Goal: Find specific page/section: Find specific page/section

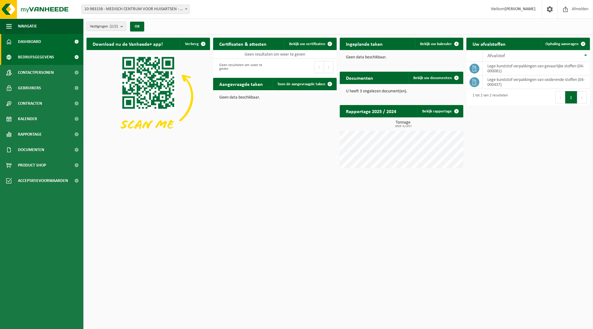
click at [45, 59] on span "Bedrijfsgegevens" at bounding box center [36, 56] width 36 height 15
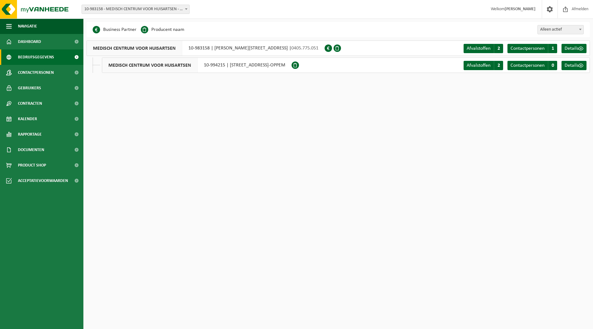
click at [332, 47] on span at bounding box center [328, 47] width 7 height 7
click at [572, 49] on span "Details" at bounding box center [572, 48] width 14 height 5
